Goal: Information Seeking & Learning: Understand process/instructions

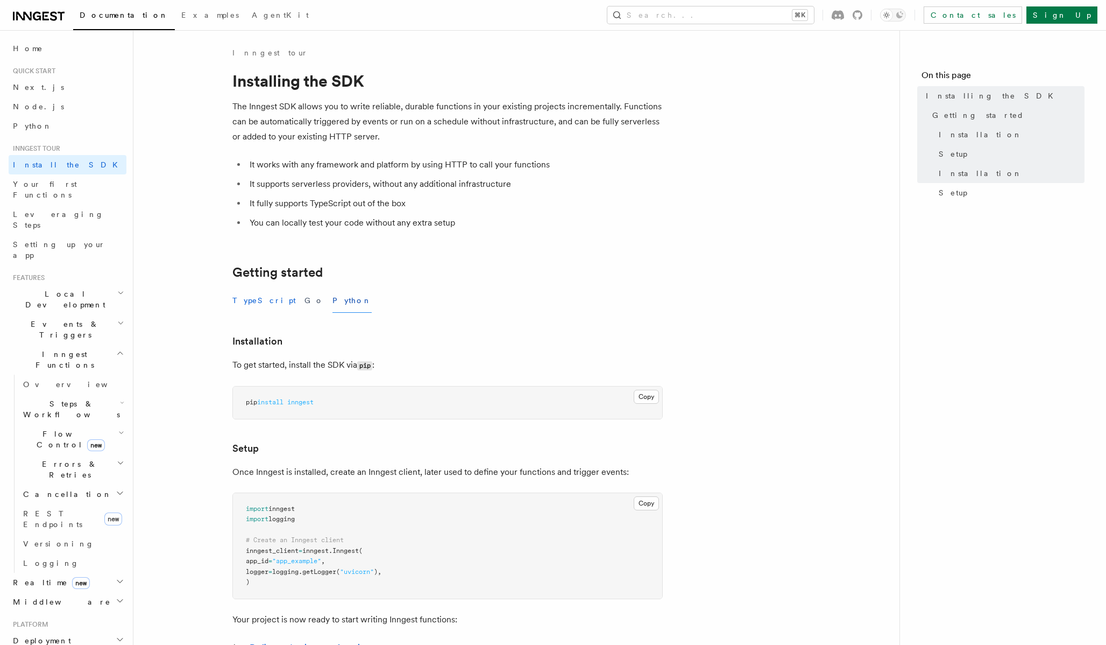
click at [239, 308] on button "TypeScript" at bounding box center [263, 300] width 63 height 24
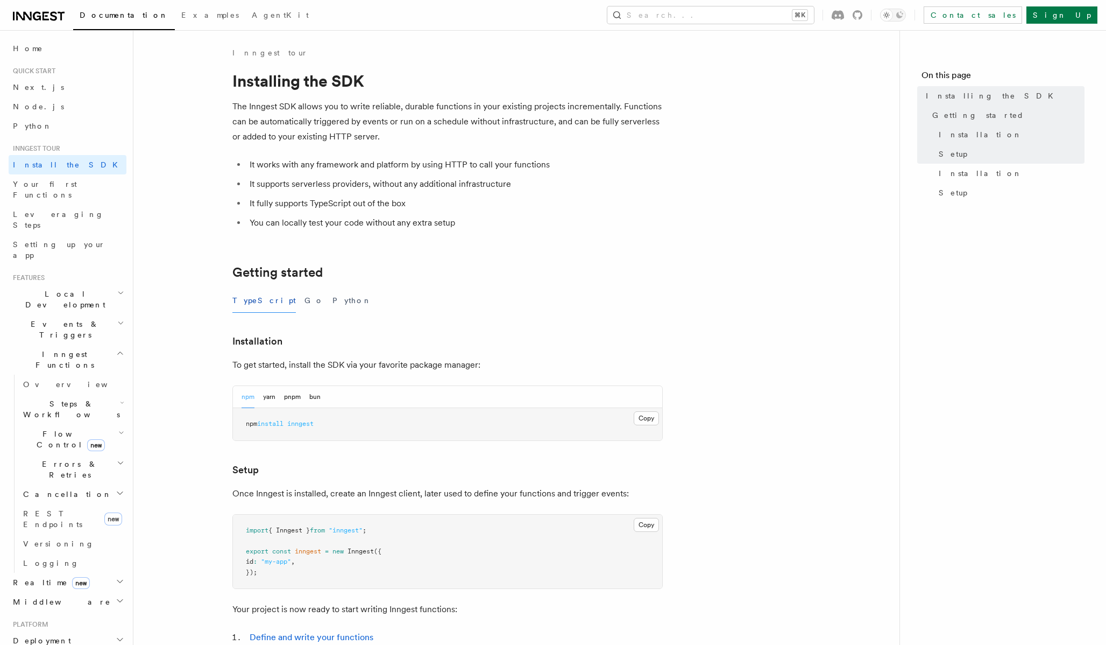
click at [209, 430] on article "Inngest tour Installing the SDK The Inngest SDK allows you to write reliable, d…" at bounding box center [517, 471] width 732 height 848
click at [306, 425] on span "inngest" at bounding box center [300, 424] width 26 height 8
copy span "inngest"
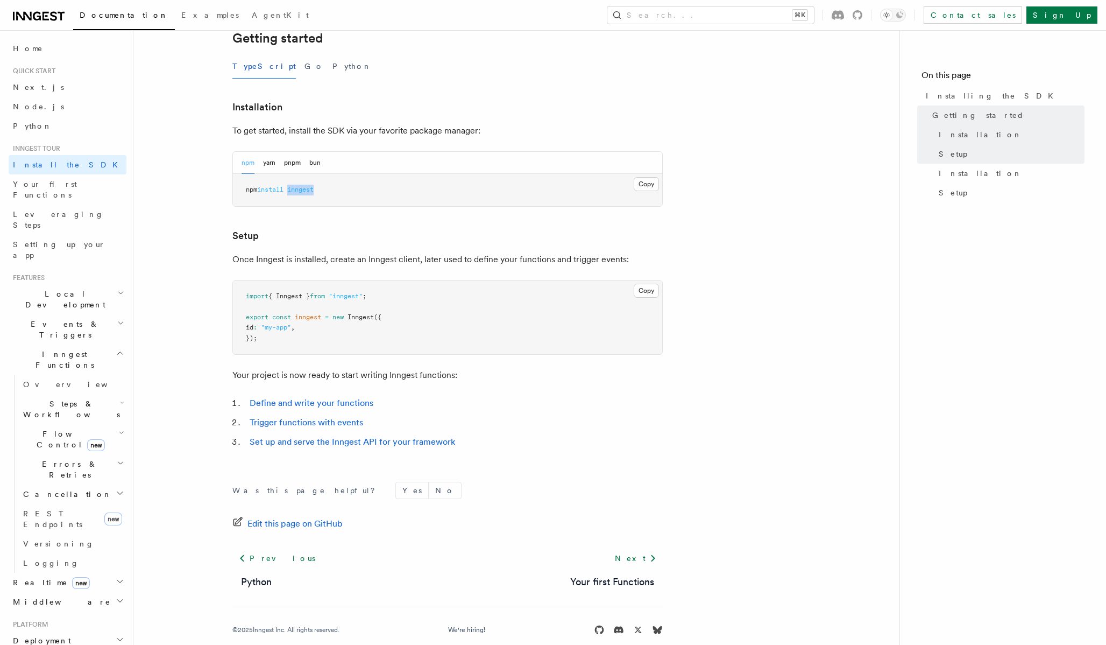
scroll to position [250, 0]
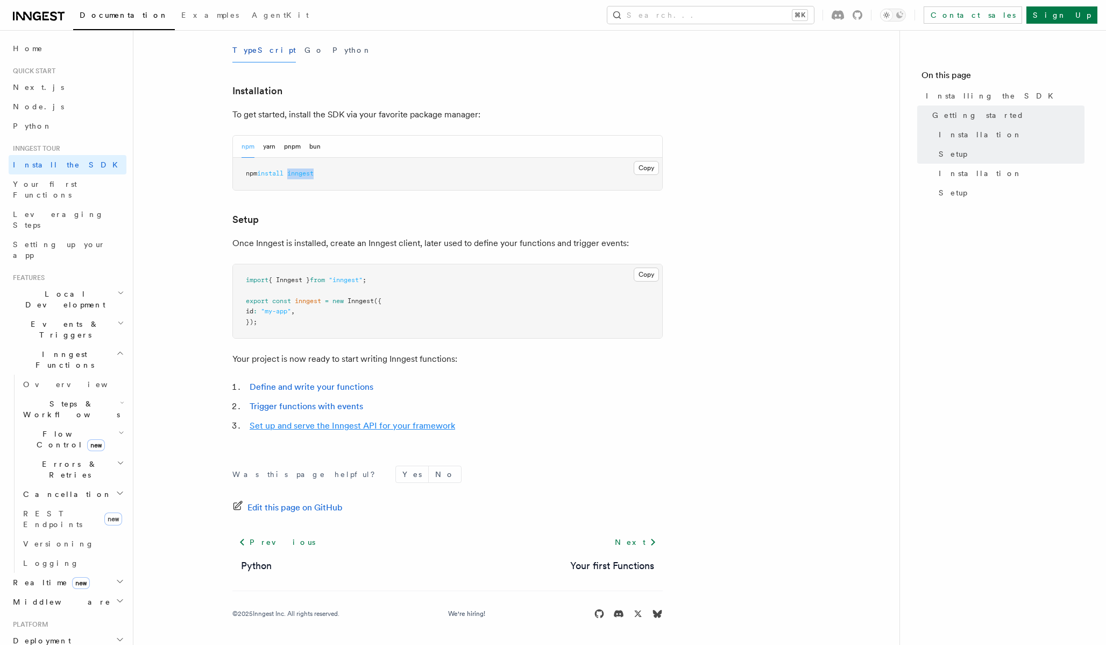
click at [427, 427] on link "Set up and serve the Inngest API for your framework" at bounding box center [353, 425] width 206 height 10
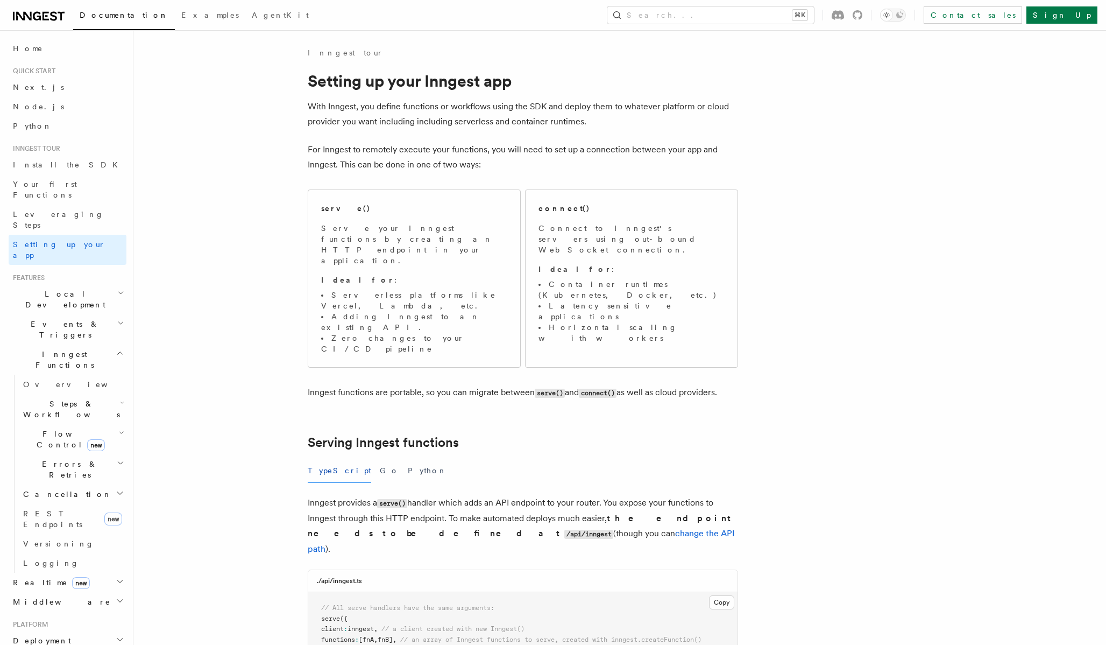
scroll to position [4700, 0]
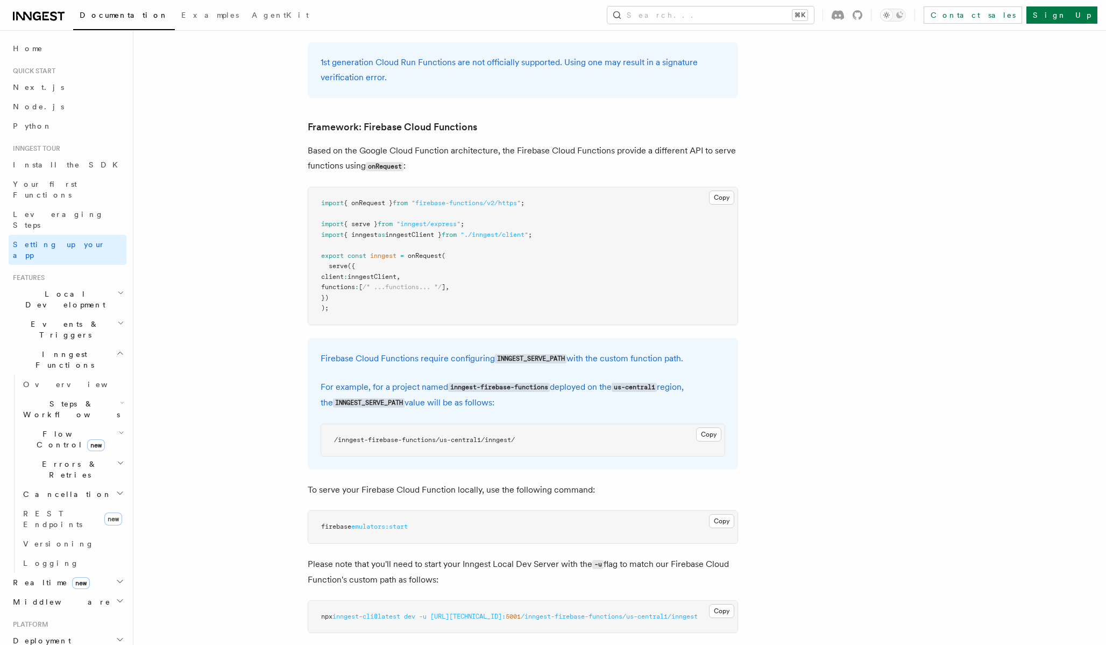
click at [831, 390] on article "Inngest tour Setting up your Inngest app With Inngest, you define functions or …" at bounding box center [592, 496] width 883 height 10298
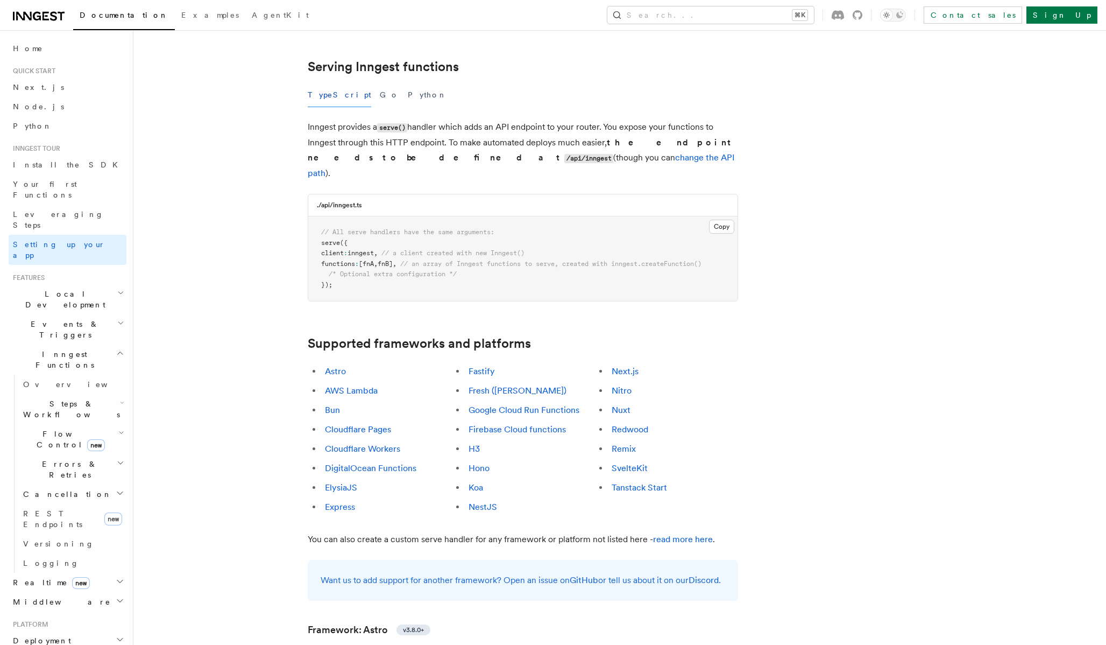
scroll to position [378, 0]
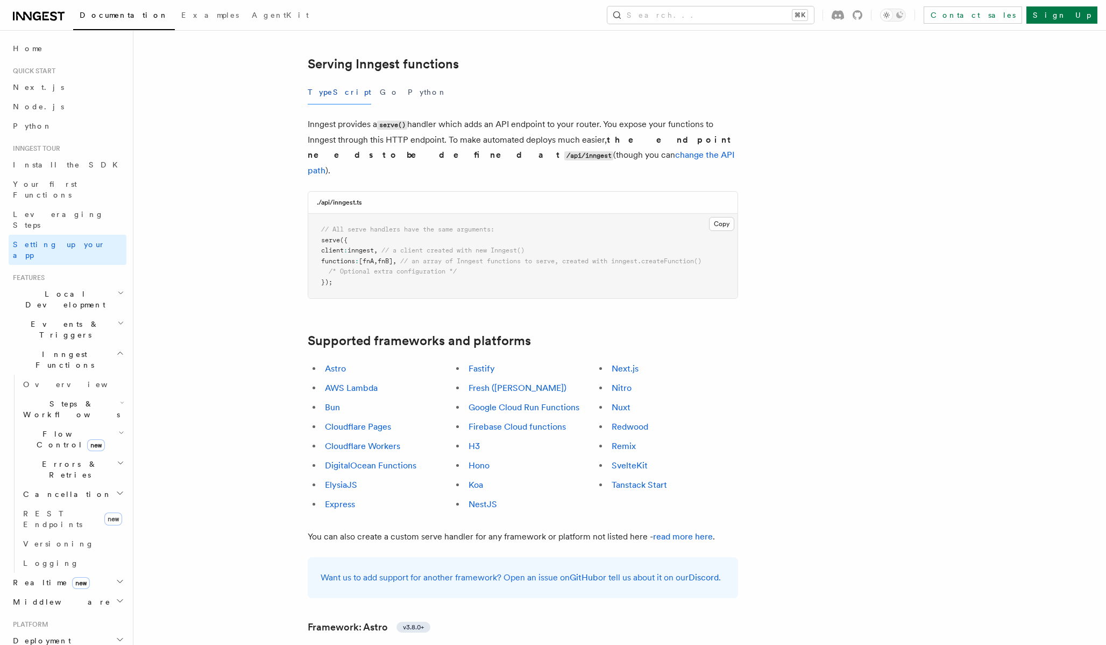
click at [554, 402] on link "Google Cloud Run Functions" at bounding box center [524, 407] width 111 height 10
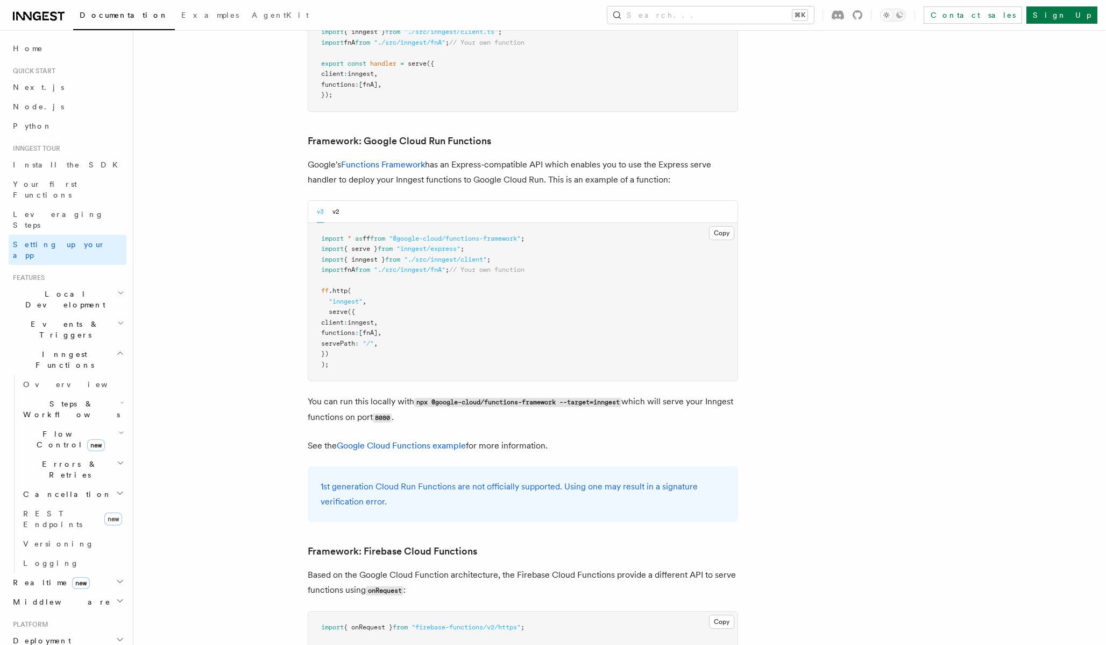
scroll to position [4292, 0]
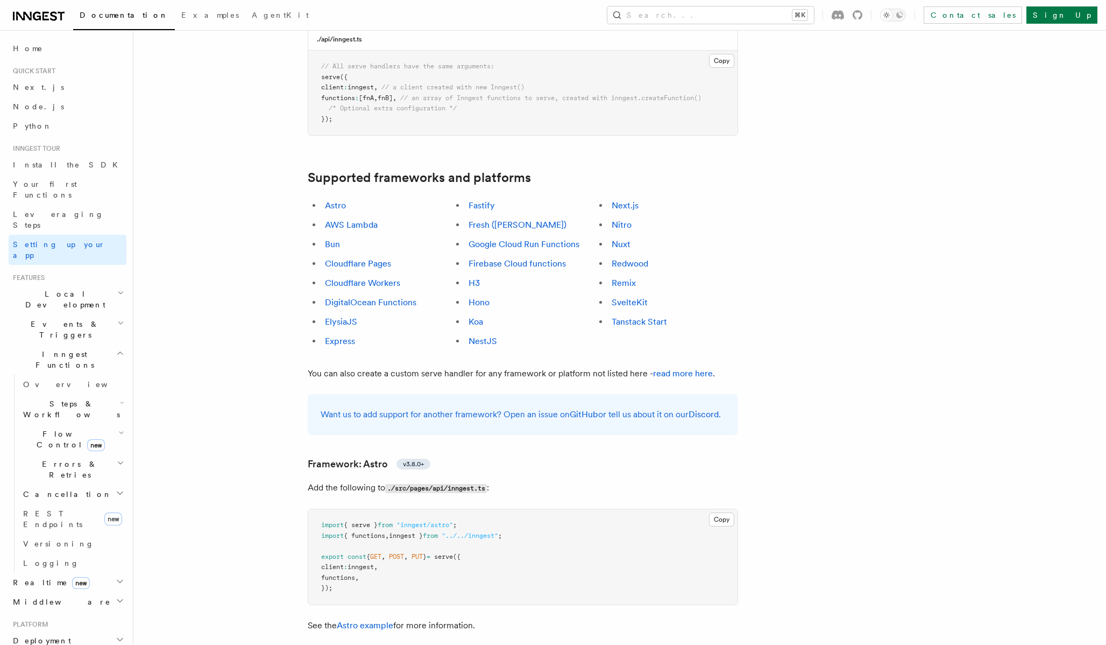
scroll to position [560, 0]
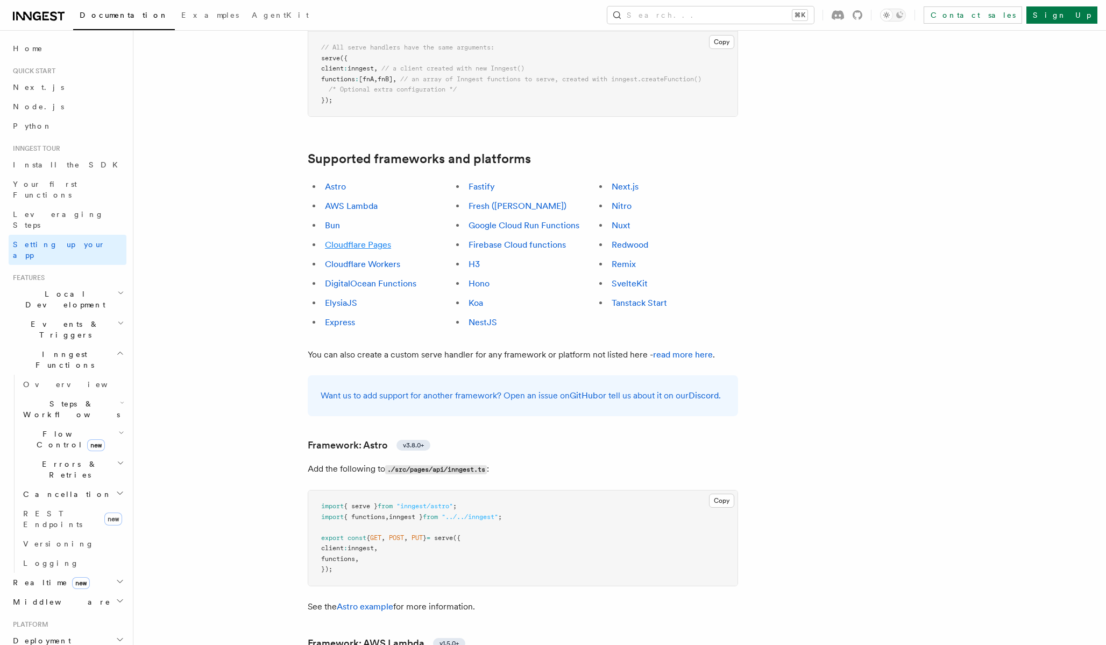
click at [371, 239] on link "Cloudflare Pages" at bounding box center [358, 244] width 66 height 10
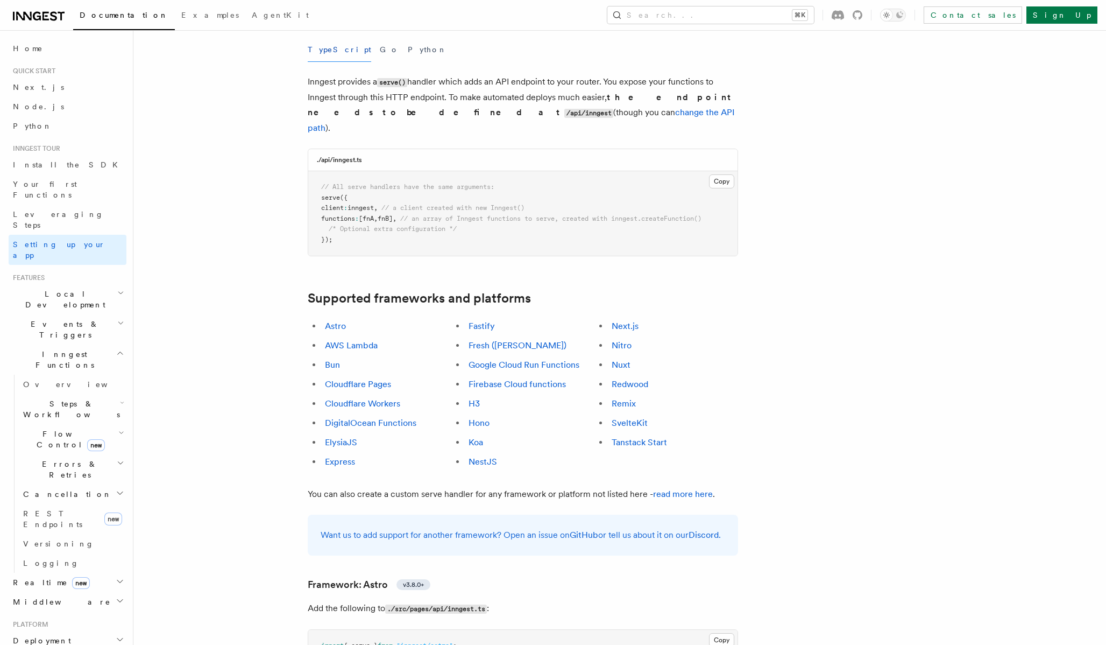
scroll to position [491, 0]
